Goal: Task Accomplishment & Management: Manage account settings

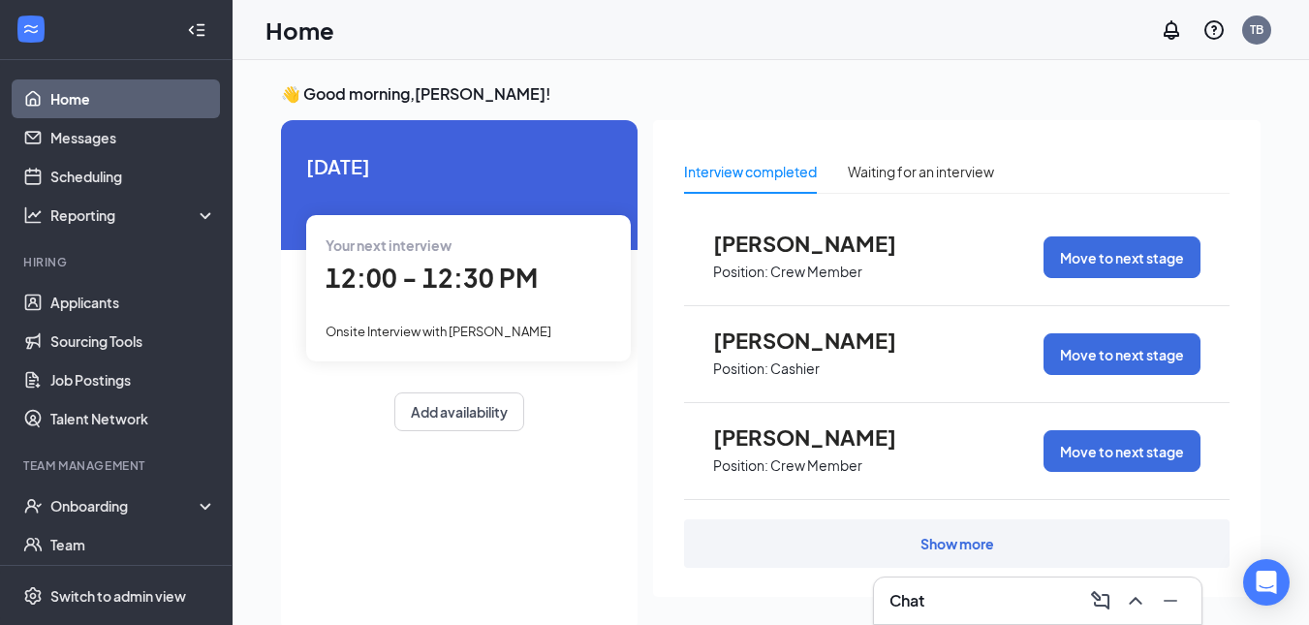
click at [454, 338] on span "Onsite Interview with Melissa Breeden" at bounding box center [439, 332] width 226 height 16
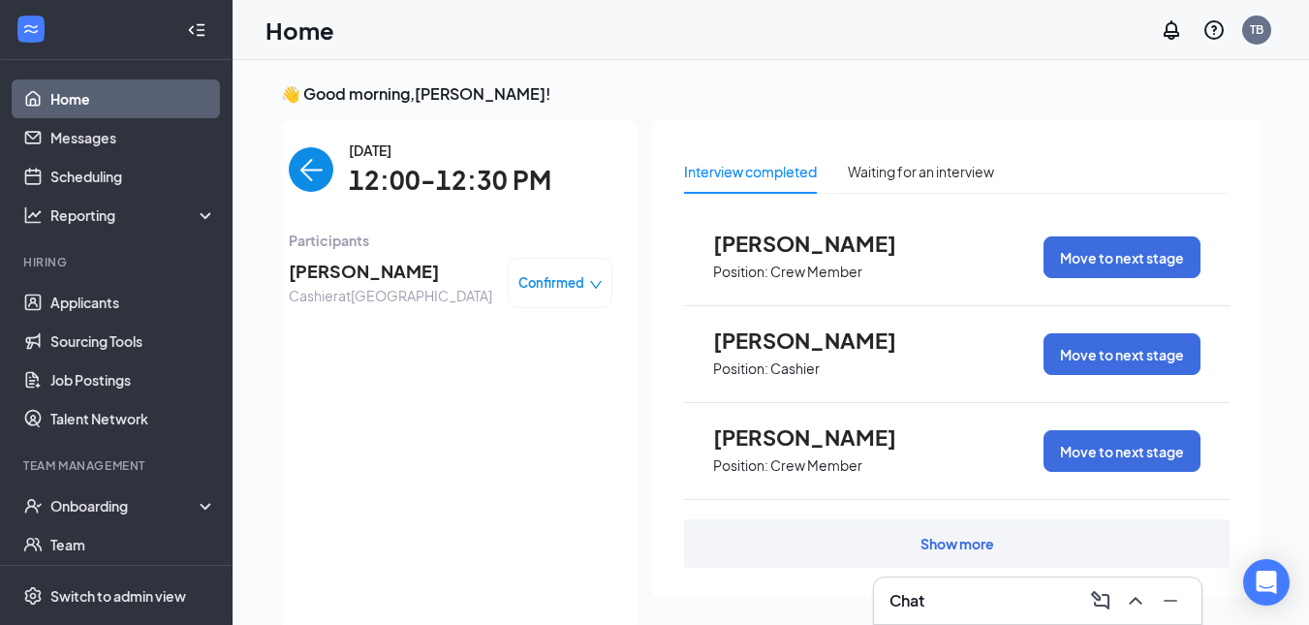
scroll to position [8, 0]
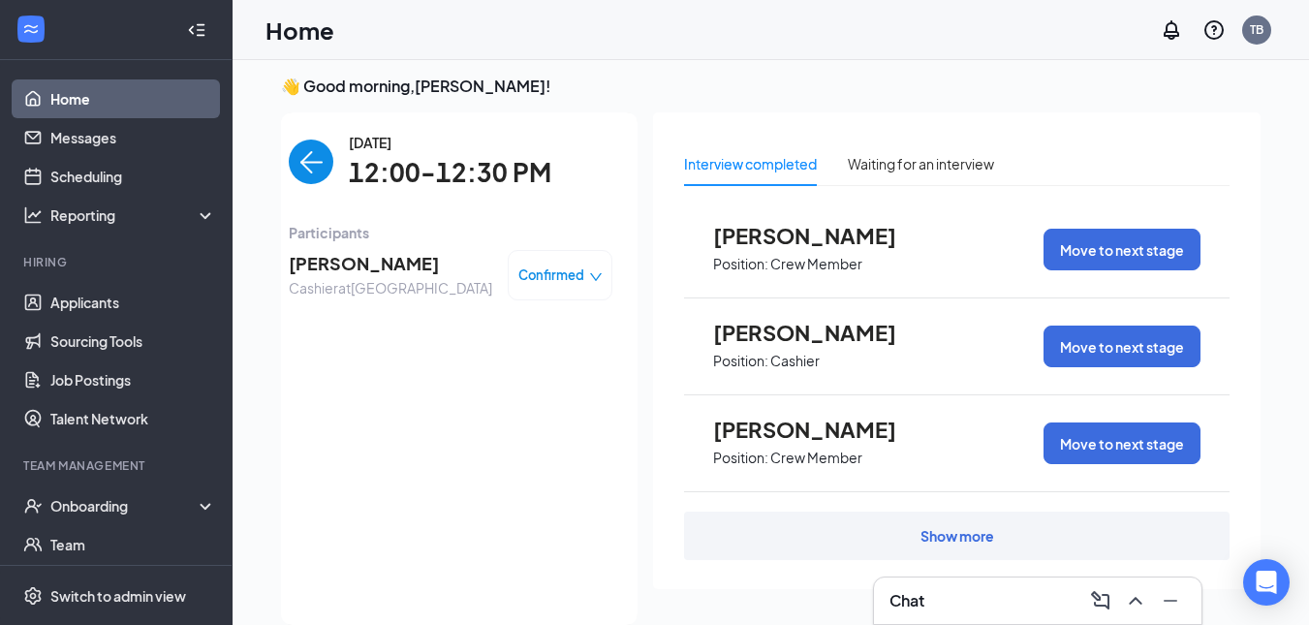
click at [524, 257] on div "Confirmed" at bounding box center [560, 275] width 105 height 50
click at [546, 271] on span "Confirmed" at bounding box center [551, 275] width 66 height 19
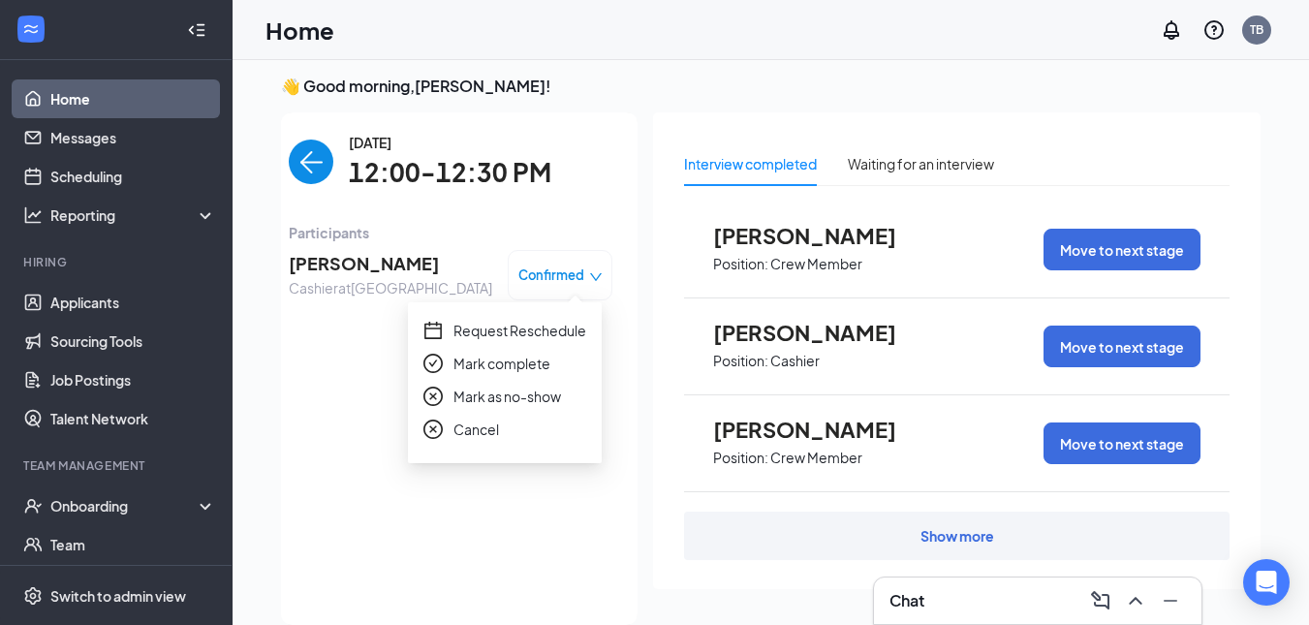
click at [579, 271] on span "Confirmed" at bounding box center [551, 275] width 66 height 19
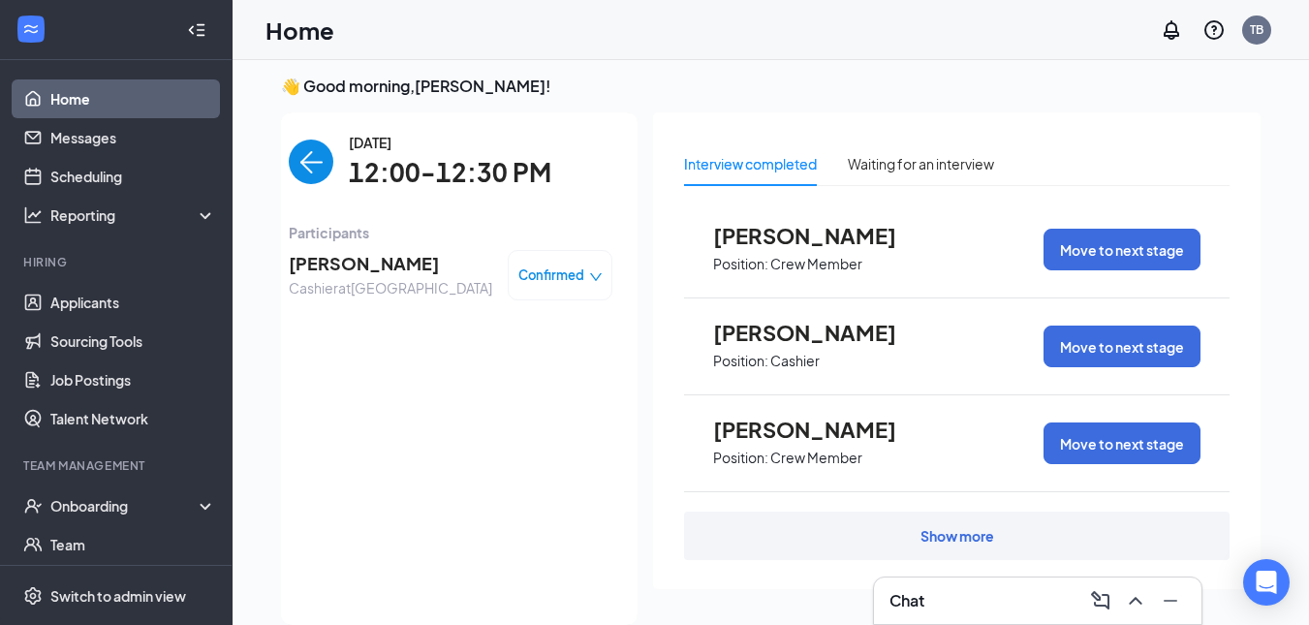
click at [531, 261] on div "Confirmed" at bounding box center [560, 275] width 105 height 50
click at [549, 272] on span "Confirmed" at bounding box center [551, 275] width 66 height 19
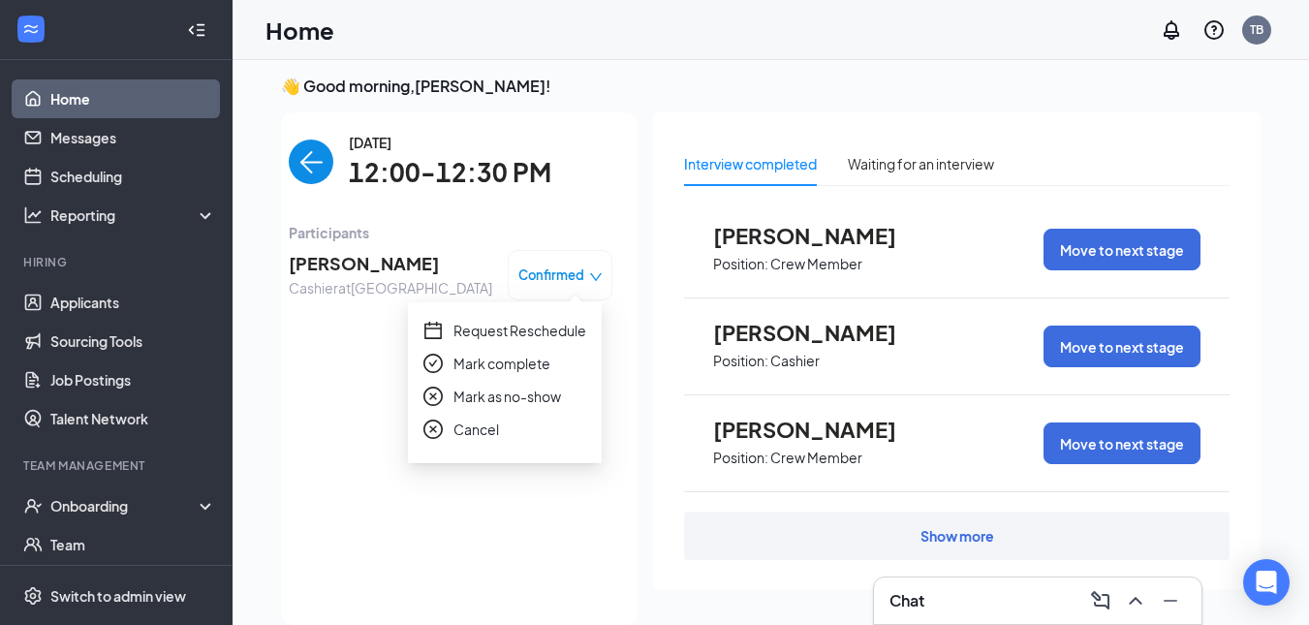
click at [351, 390] on div "Monday, Sep 15 12:00-12:30 PM Participants Melissa Breeden Cashier at Summersvi…" at bounding box center [451, 369] width 324 height 474
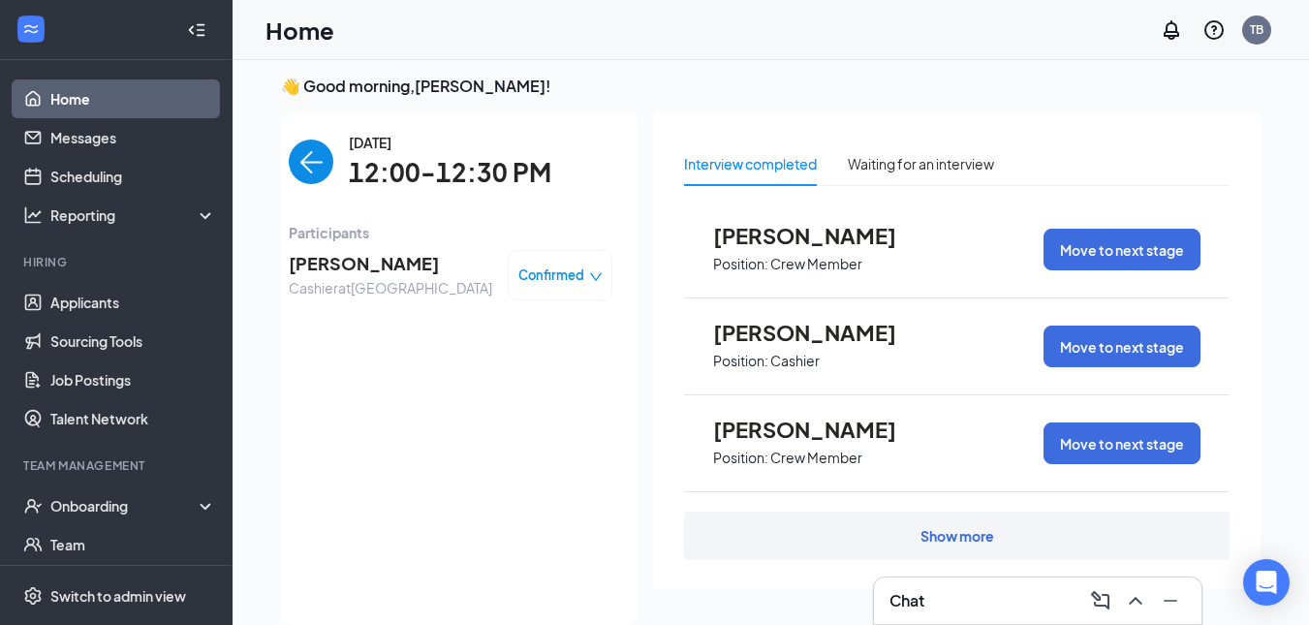
click at [292, 145] on img "back-button" at bounding box center [311, 162] width 45 height 45
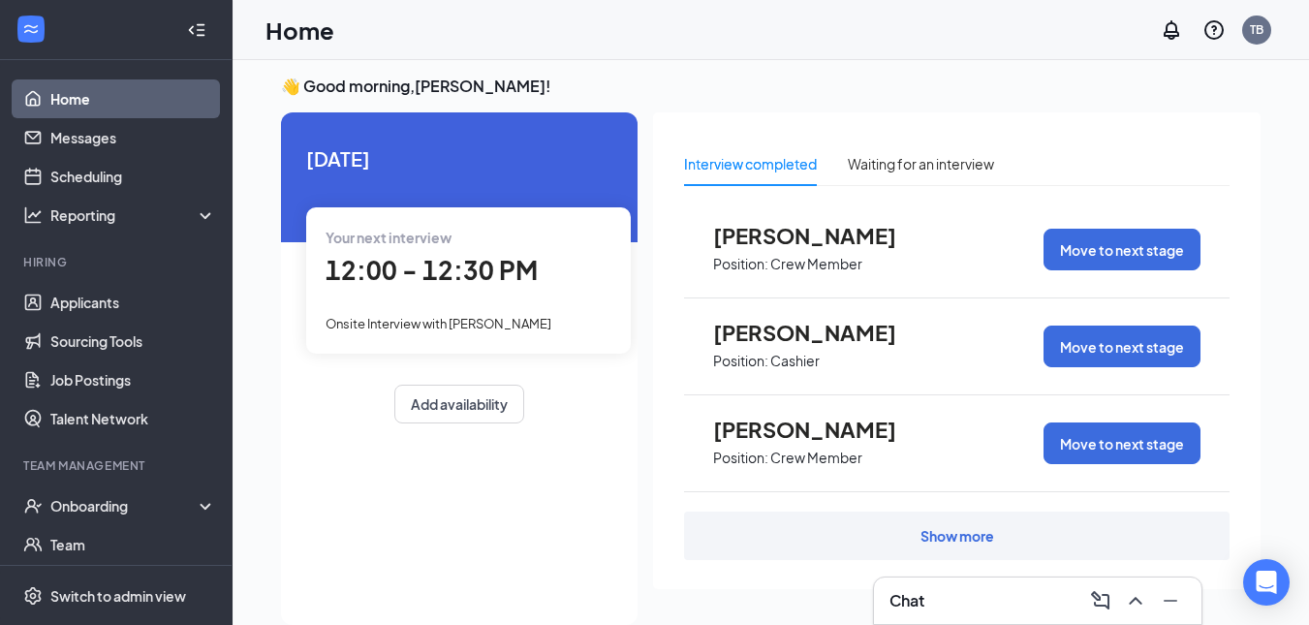
click at [302, 155] on div "Today Your next interview 12:00 - 12:30 PM Onsite Interview with Melissa Breede…" at bounding box center [459, 283] width 357 height 342
click at [88, 309] on link "Applicants" at bounding box center [133, 302] width 166 height 39
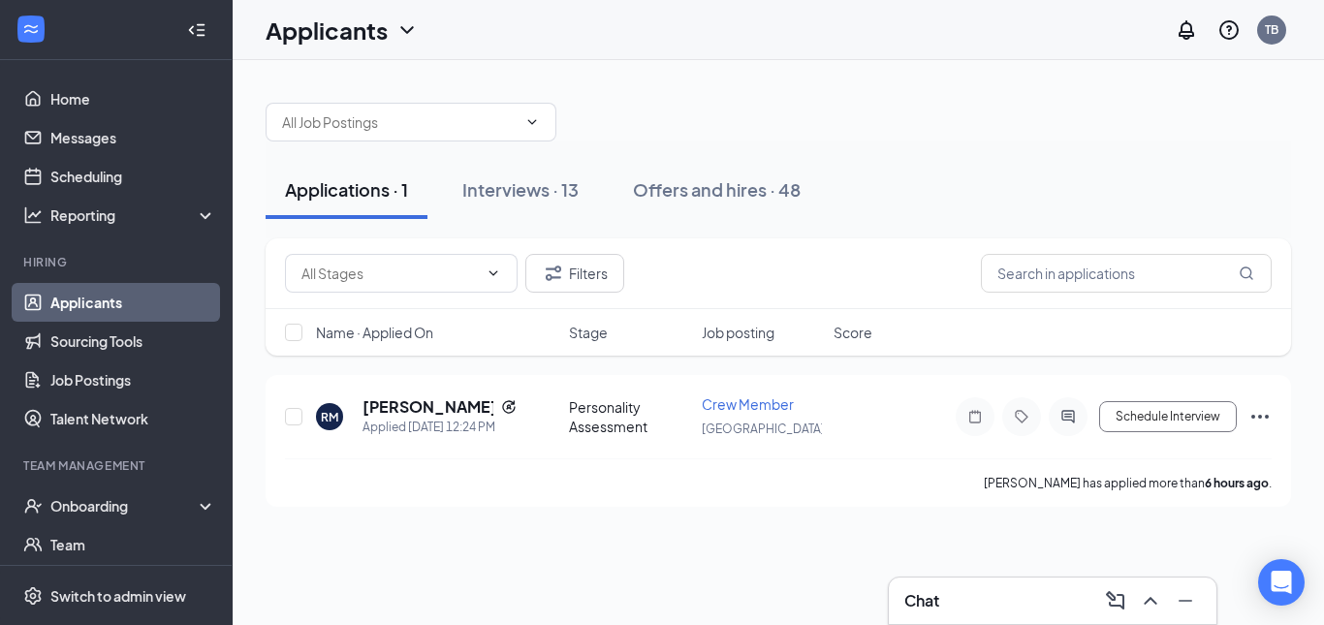
click at [444, 242] on div "Filters" at bounding box center [778, 273] width 1025 height 71
click at [471, 200] on div "Interviews · 13" at bounding box center [520, 189] width 116 height 24
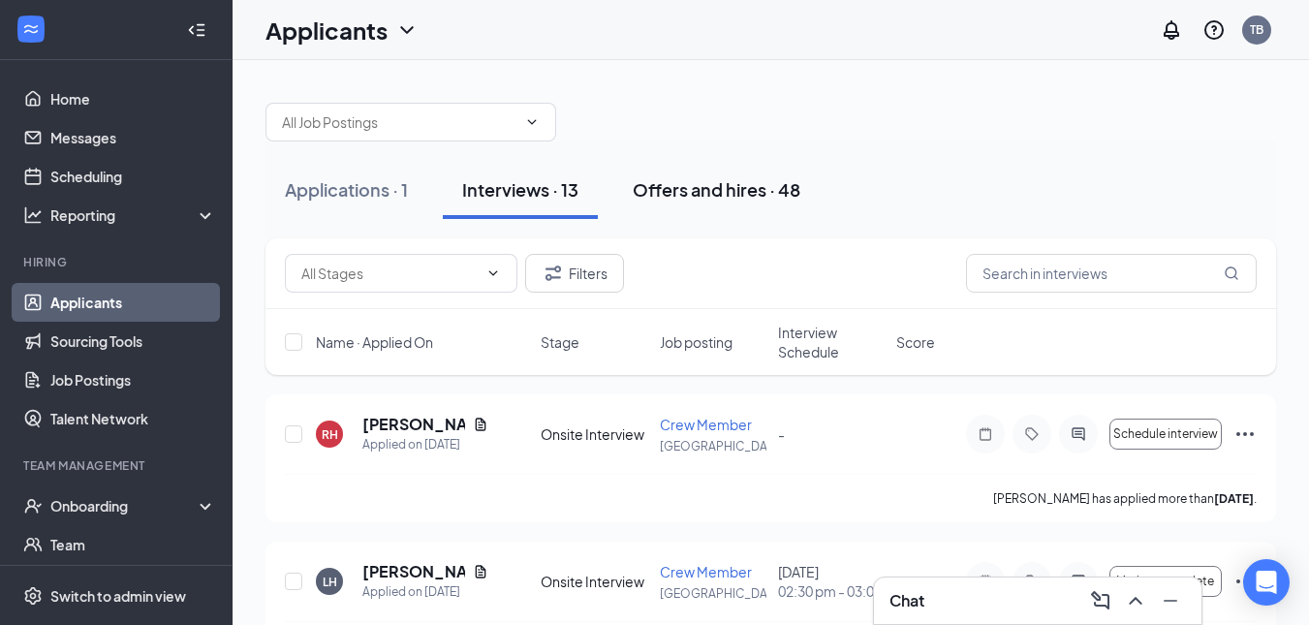
click at [694, 165] on button "Offers and hires · 48" at bounding box center [716, 190] width 206 height 58
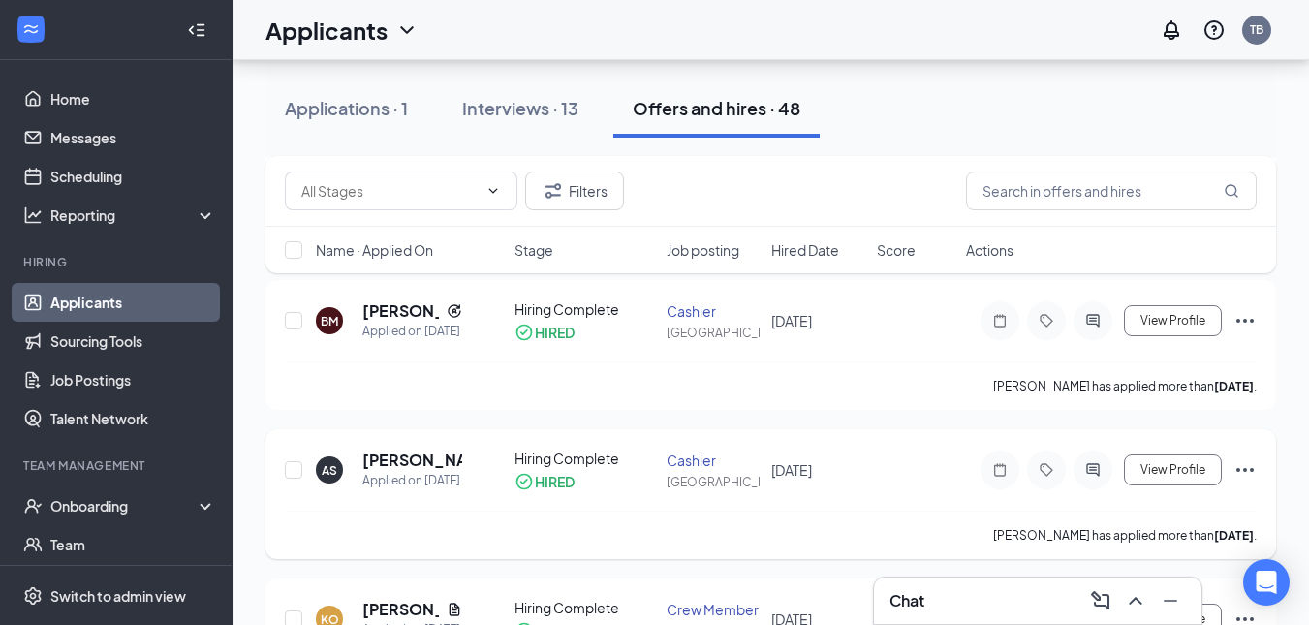
scroll to position [1647, 0]
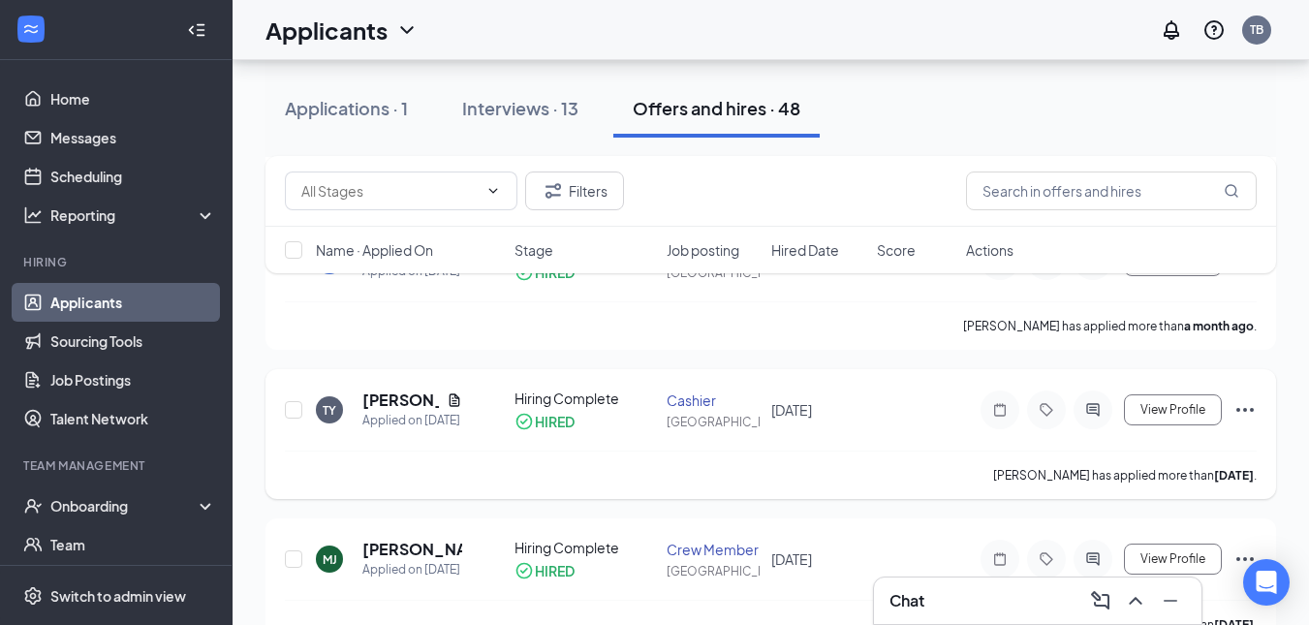
click at [1239, 422] on icon "Ellipses" at bounding box center [1245, 409] width 23 height 23
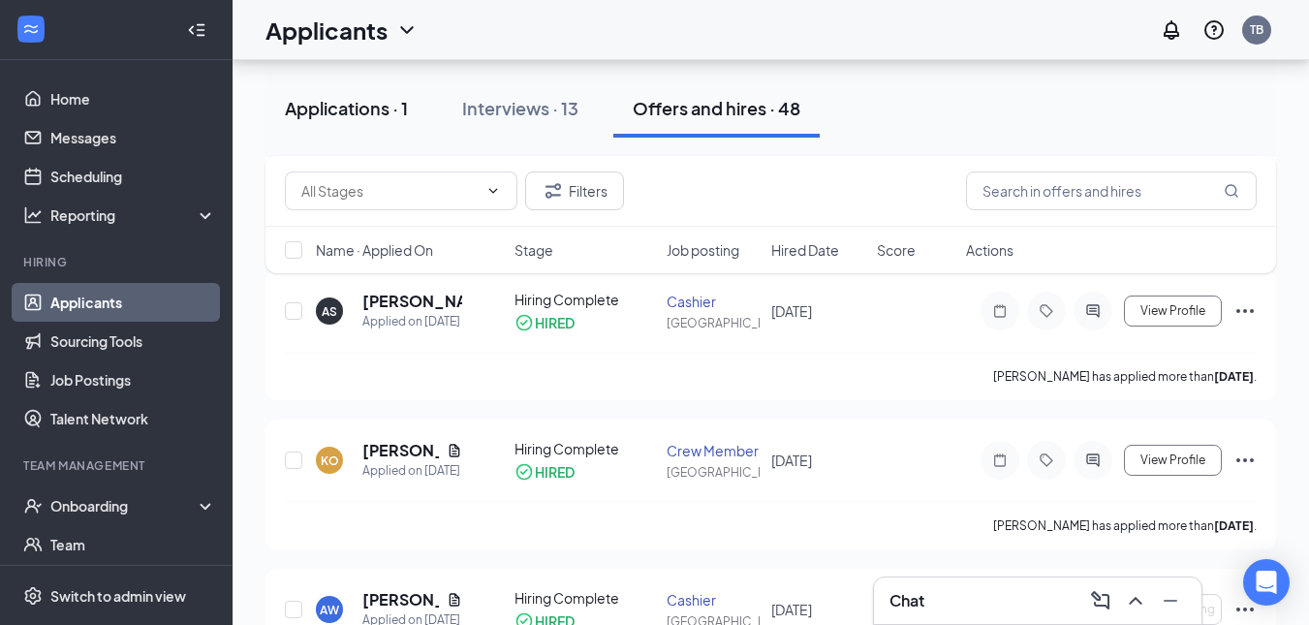
click at [312, 103] on div "Applications · 1" at bounding box center [346, 108] width 123 height 24
